Goal: Information Seeking & Learning: Check status

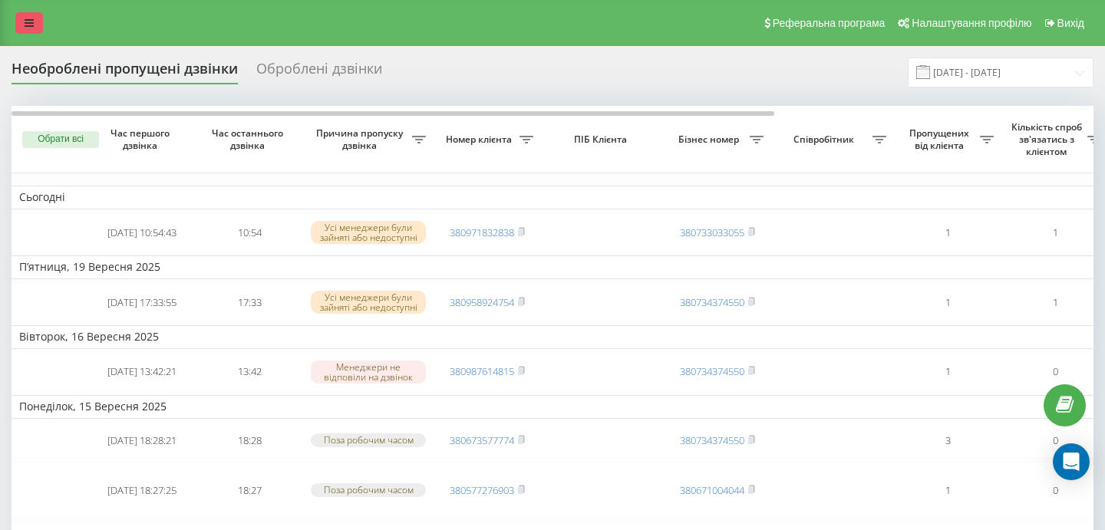
click at [28, 25] on icon at bounding box center [29, 23] width 9 height 11
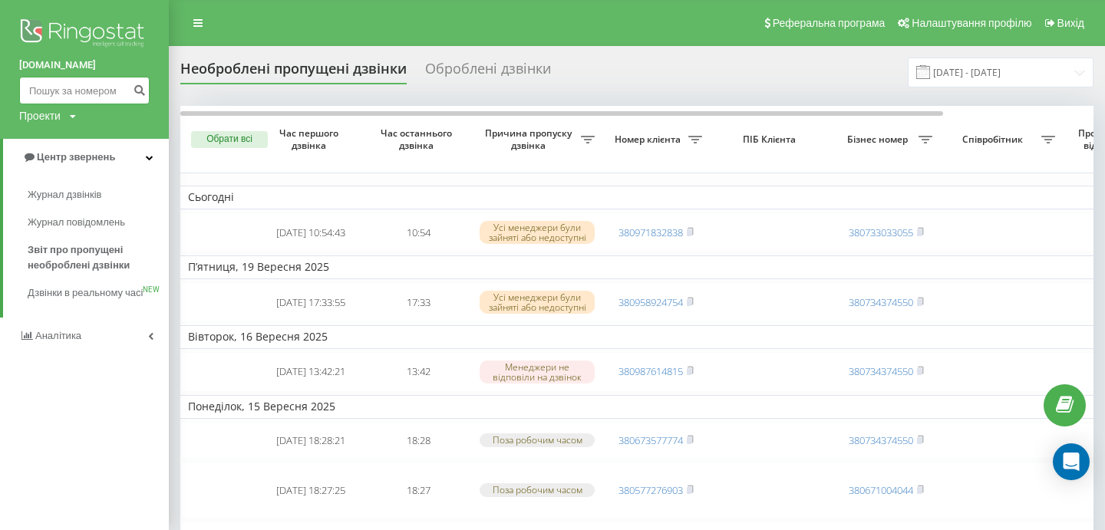
click at [83, 101] on input at bounding box center [84, 91] width 131 height 28
paste input "38 (099) 440-76-65"
type input "380994407665"
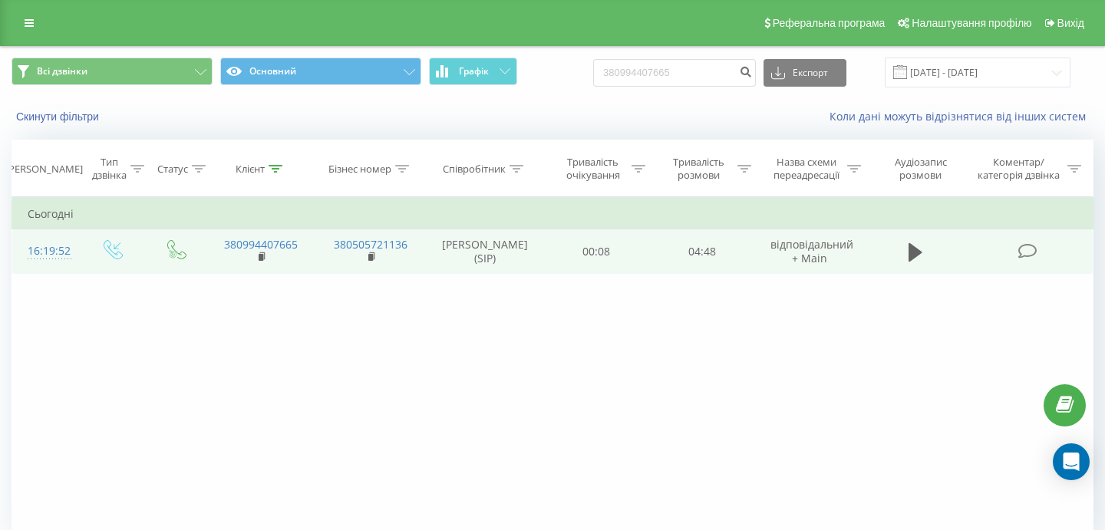
click at [52, 253] on div "16:19:52" at bounding box center [46, 251] width 37 height 30
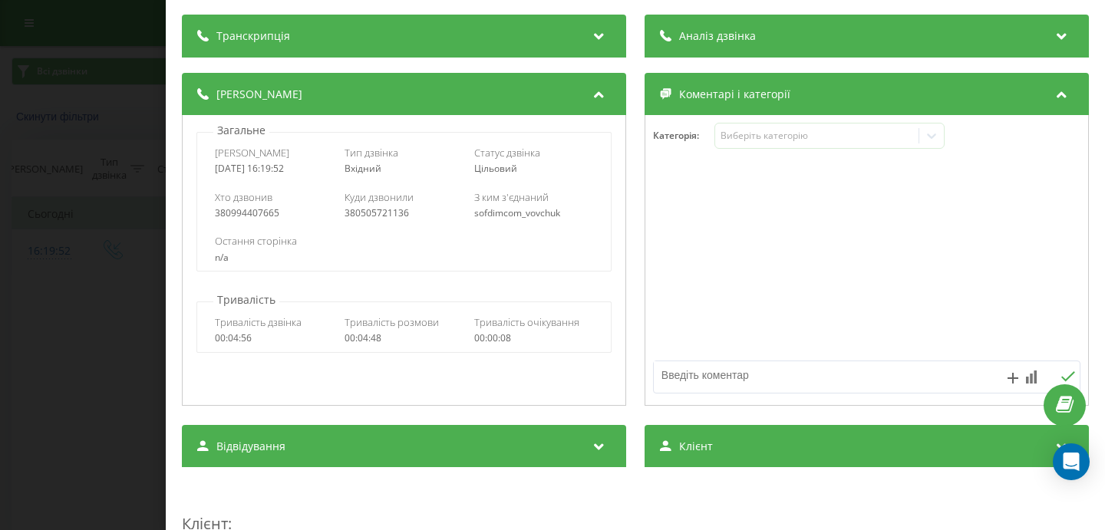
scroll to position [130, 0]
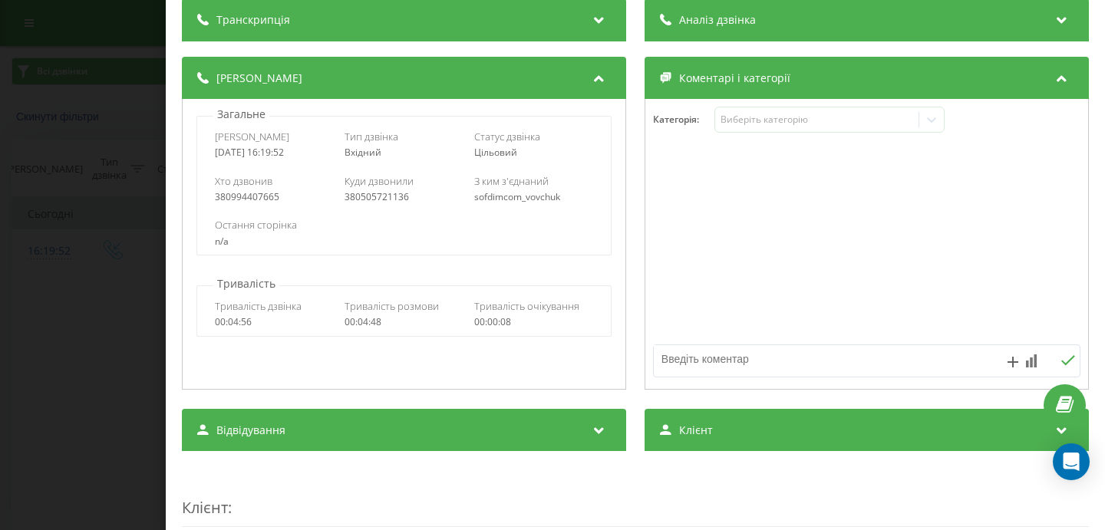
click at [79, 348] on div "Дзвінок : ua11_-1758547192.7679772 1 x - 00:01 00:00 00:00 Транскрипція Для AI-…" at bounding box center [552, 265] width 1105 height 530
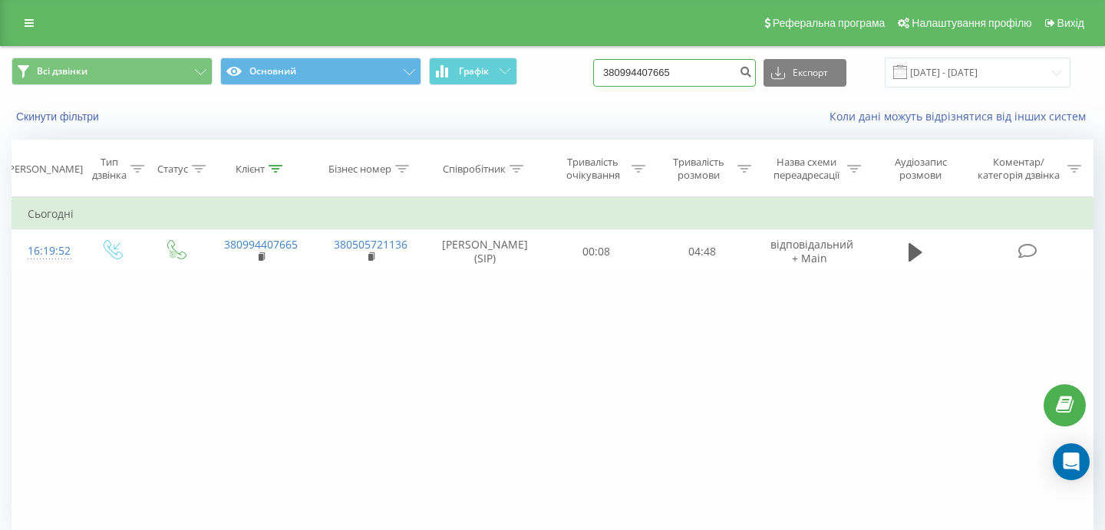
click at [731, 78] on input "380994407665" at bounding box center [674, 73] width 163 height 28
paste input "380935378556"
type input "380935378556"
